Goal: Find specific page/section: Find specific page/section

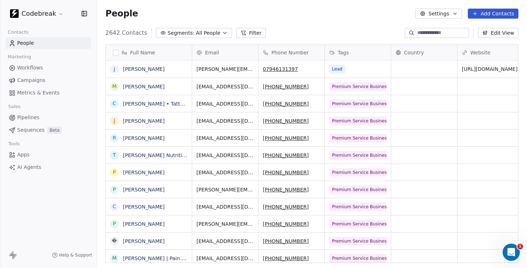
scroll to position [236, 430]
click at [21, 118] on span "Pipelines" at bounding box center [28, 118] width 22 height 8
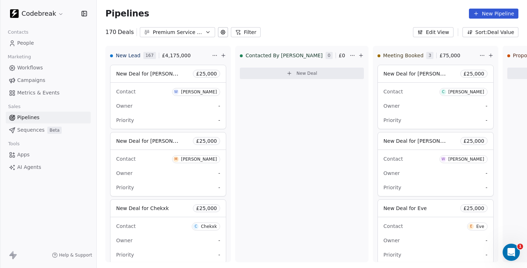
click at [244, 33] on button "Filter" at bounding box center [246, 32] width 30 height 10
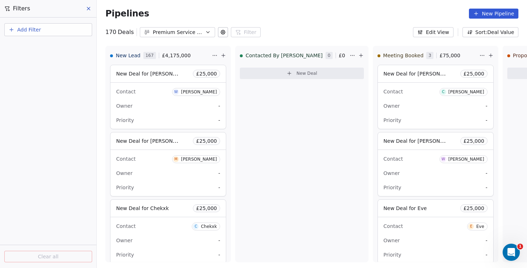
click at [48, 34] on button "Add Filter" at bounding box center [48, 29] width 88 height 13
click at [32, 47] on span "Deal properties" at bounding box center [31, 47] width 39 height 8
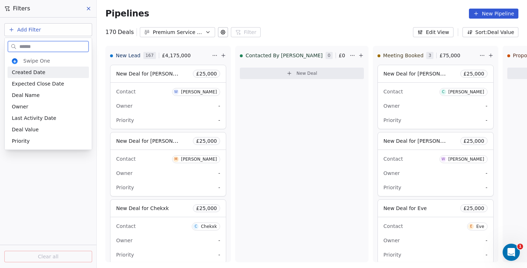
click at [35, 75] on span "Created Date" at bounding box center [28, 72] width 33 height 7
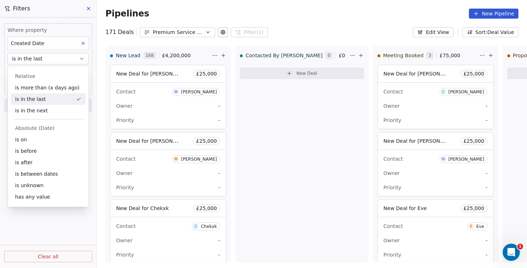
click at [41, 102] on div "is in the last" at bounding box center [48, 98] width 75 height 11
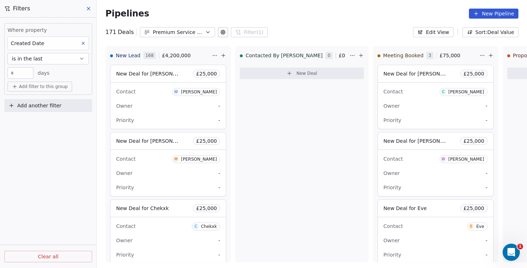
click at [20, 73] on input "**" at bounding box center [20, 73] width 22 height 5
type input "*"
click at [39, 174] on div "Where property Created Date is in the last * days Add filter to this group Add …" at bounding box center [48, 143] width 96 height 251
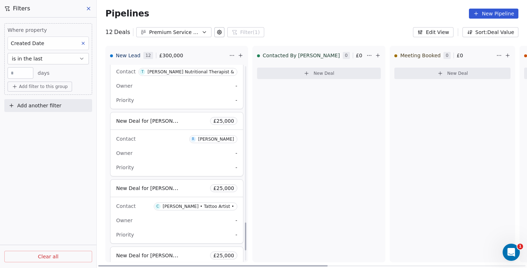
scroll to position [1103, 0]
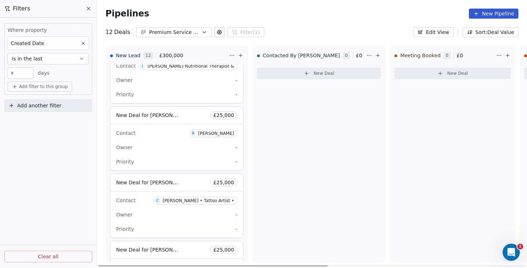
click at [147, 196] on div "Contact C [PERSON_NAME] • Tattoo Artist • Owner - Priority -" at bounding box center [176, 215] width 133 height 46
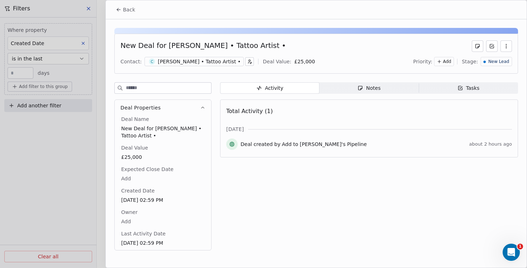
click at [120, 10] on icon at bounding box center [118, 10] width 3 height 0
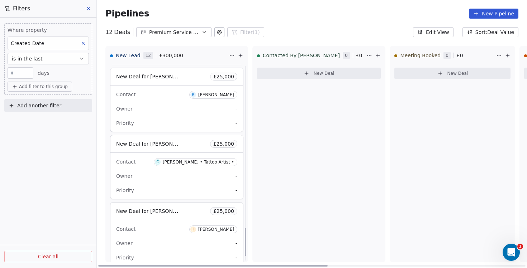
scroll to position [1142, 0]
click at [150, 179] on div "Owner -" at bounding box center [176, 176] width 121 height 11
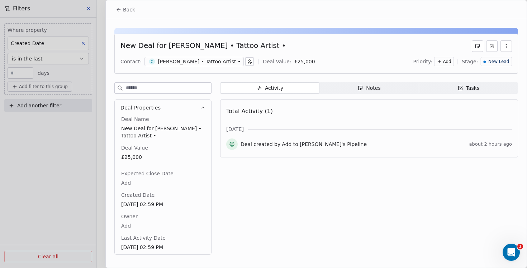
drag, startPoint x: 115, startPoint y: 7, endPoint x: 134, endPoint y: 5, distance: 19.1
click at [115, 8] on button "Back" at bounding box center [125, 9] width 28 height 13
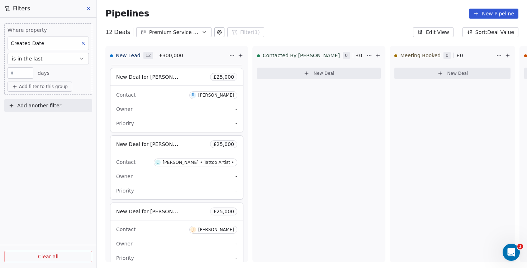
click at [87, 8] on icon at bounding box center [89, 9] width 6 height 6
